Goal: Task Accomplishment & Management: Complete application form

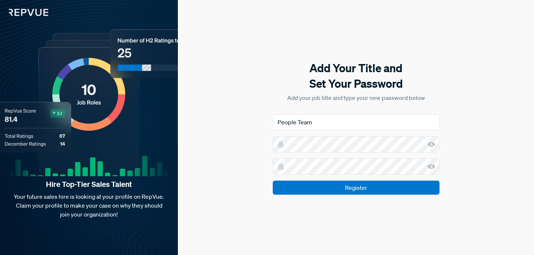
click at [346, 136] on form "People Team Register" at bounding box center [356, 154] width 167 height 81
click at [433, 145] on use at bounding box center [431, 144] width 7 height 5
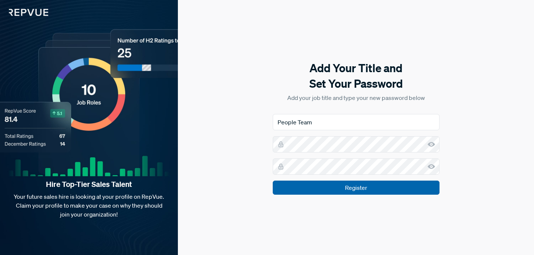
click at [417, 186] on input "Register" at bounding box center [356, 188] width 167 height 14
